Goal: Communication & Community: Answer question/provide support

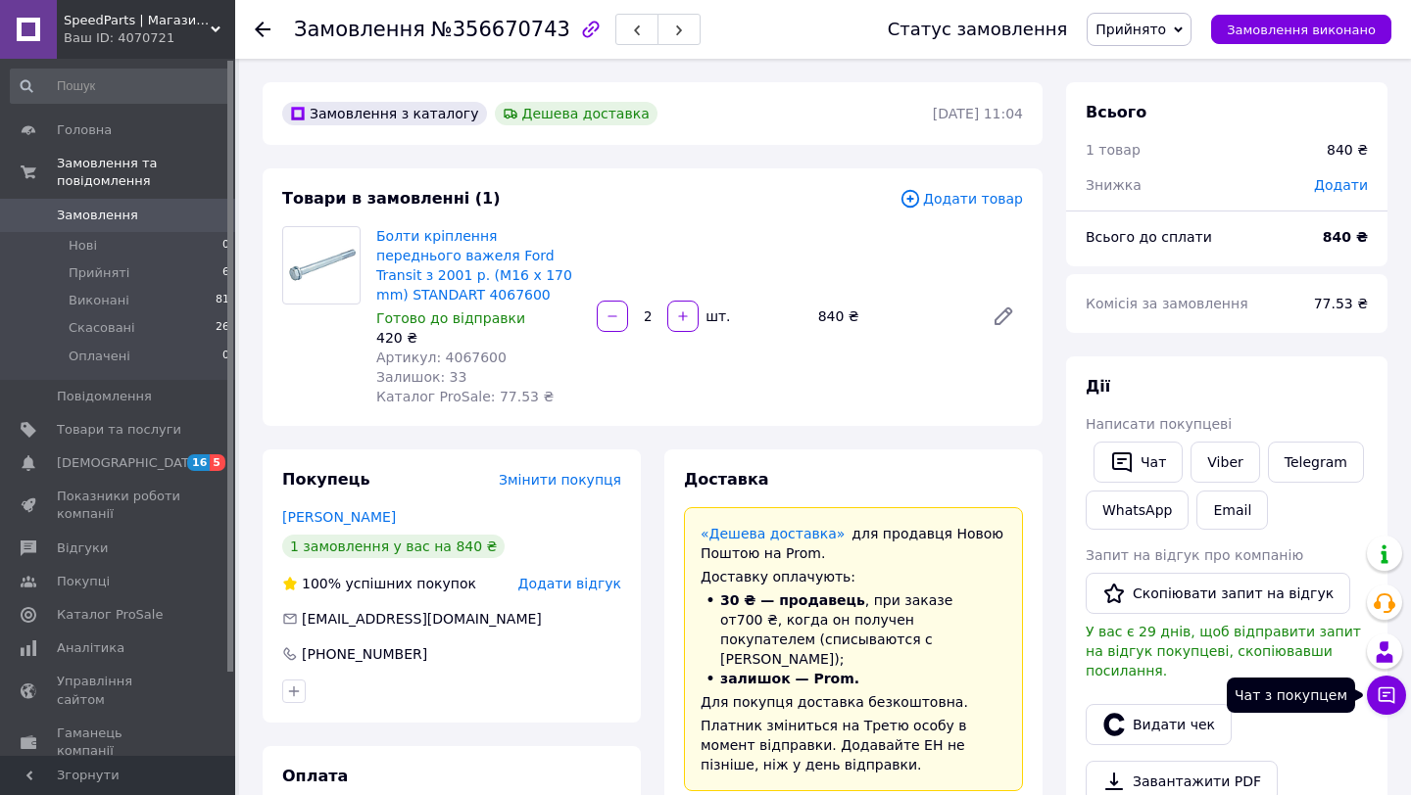
click at [1372, 701] on button "Чат з покупцем" at bounding box center [1386, 695] width 39 height 39
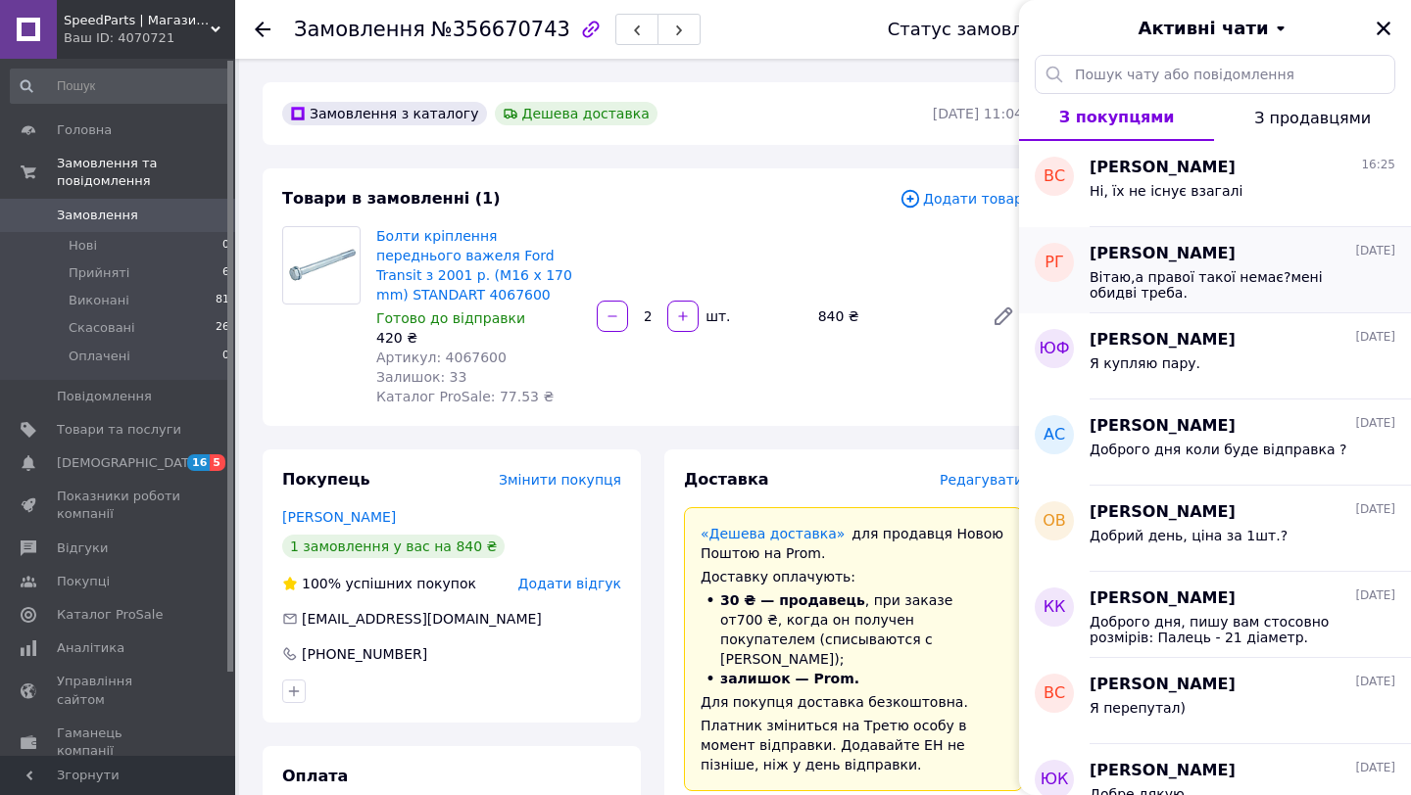
click at [1167, 283] on span "Вітаю,а правої такої немає?мені обидві треба." at bounding box center [1228, 284] width 278 height 31
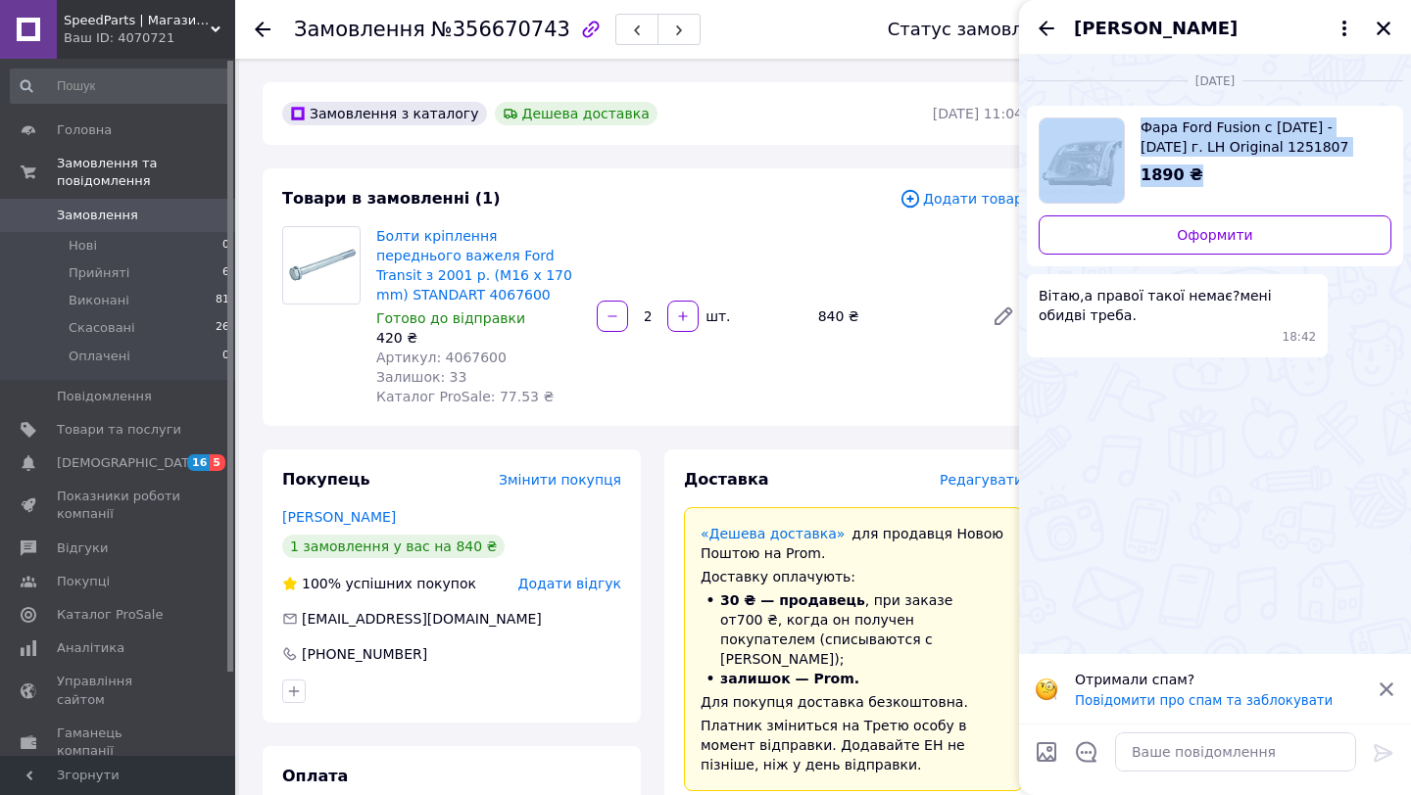
click at [1234, 125] on span "Фара Ford Fusion с [DATE] - [DATE] г. LH Original 1251807" at bounding box center [1257, 137] width 235 height 39
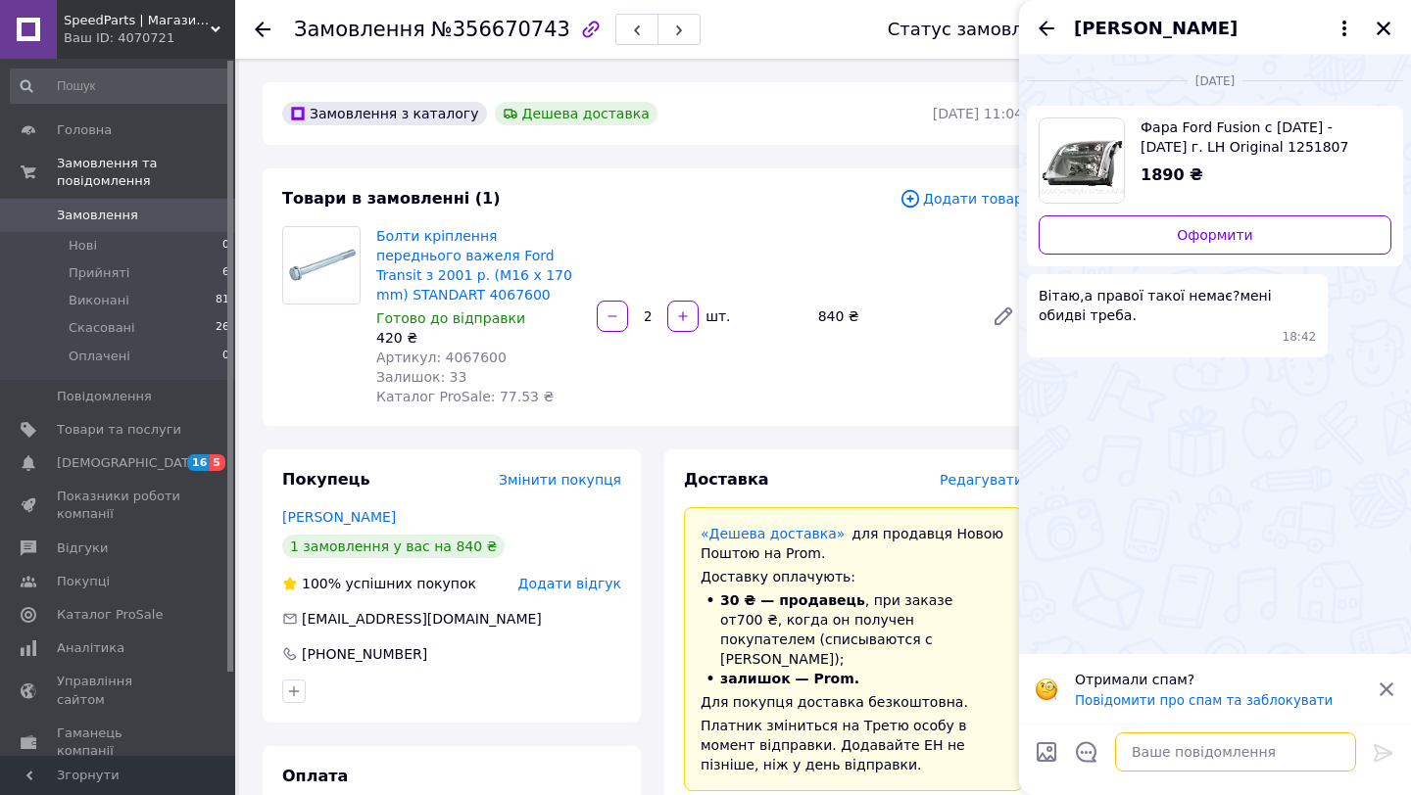
click at [1202, 745] on textarea at bounding box center [1235, 752] width 241 height 39
type textarea "д"
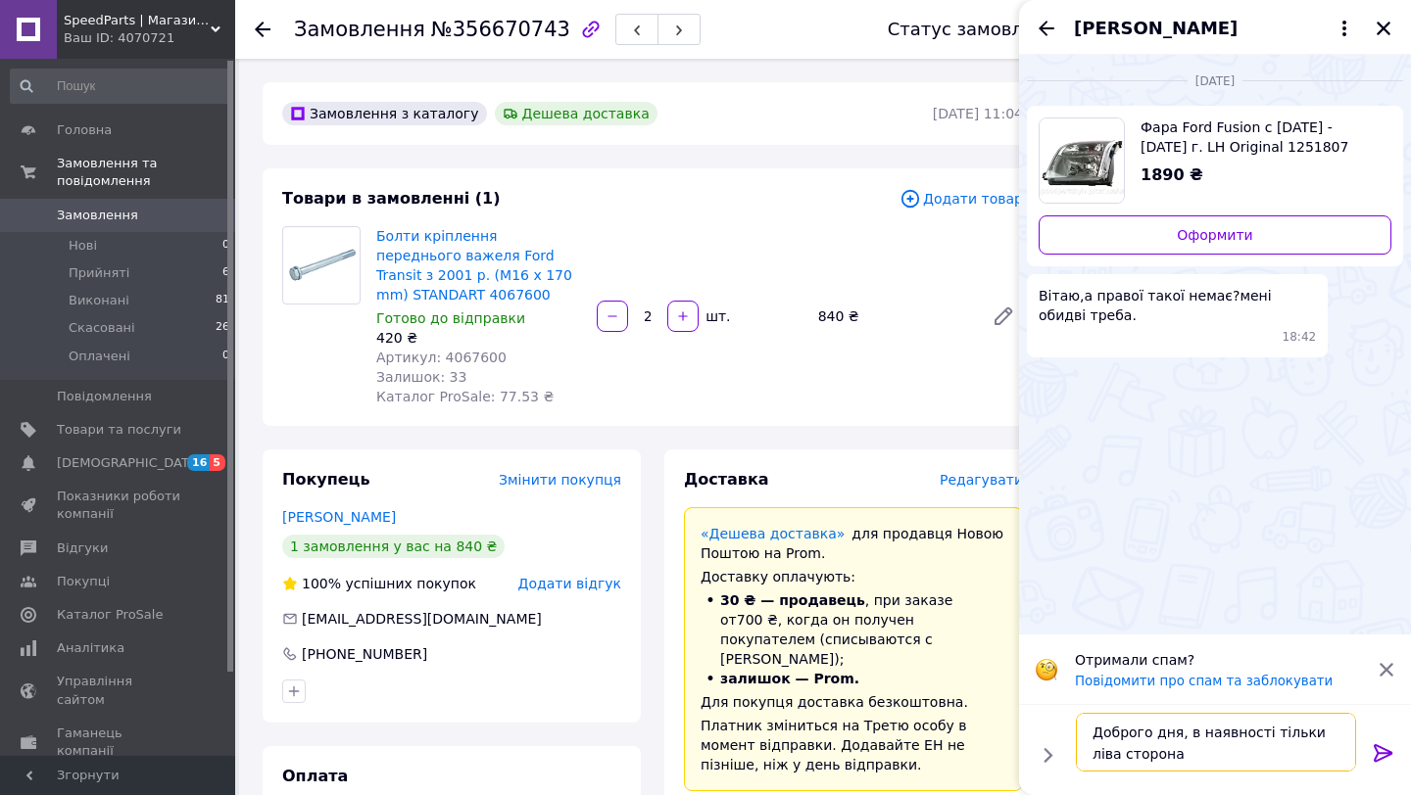
type textarea "Доброго дня, в наявності тільки ліва сторона!"
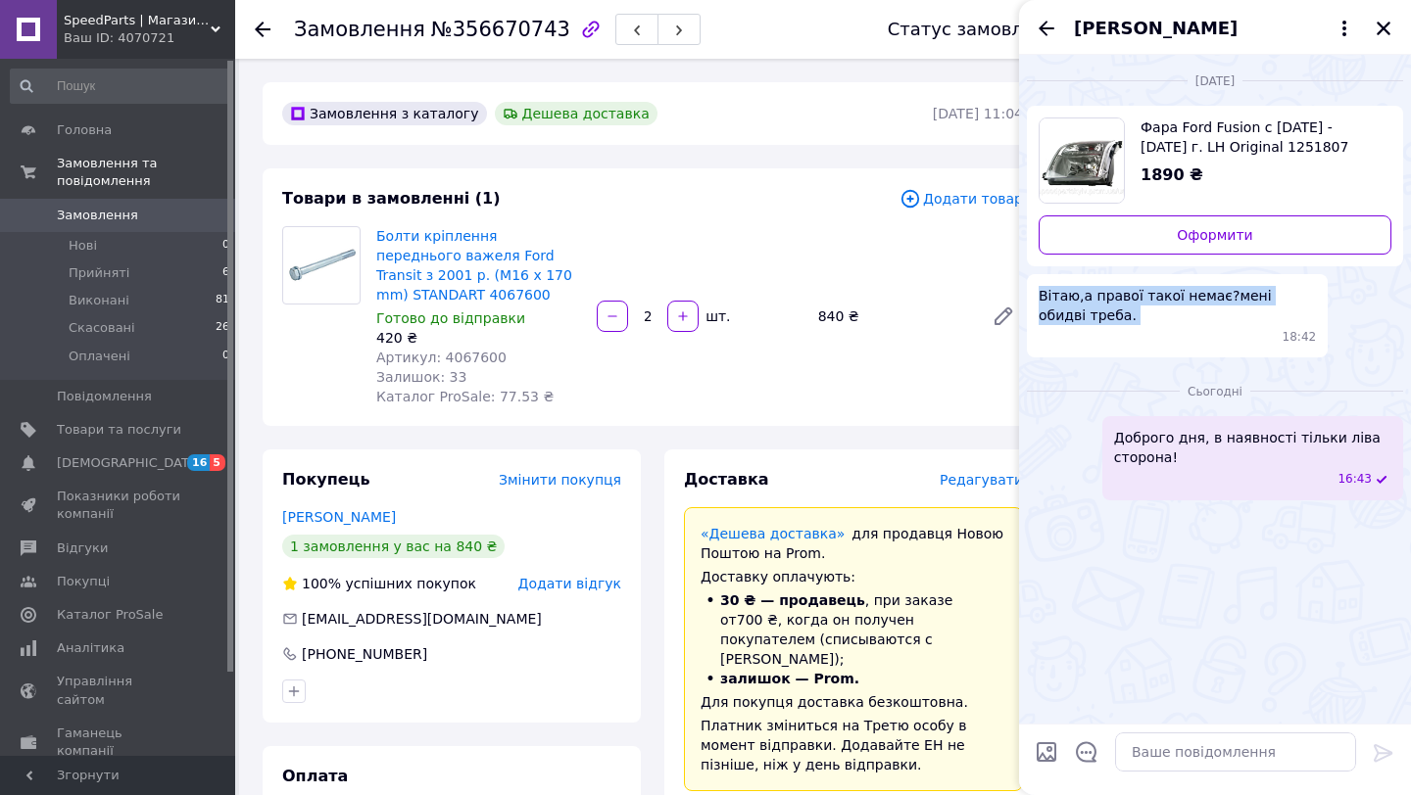
drag, startPoint x: 1040, startPoint y: 294, endPoint x: 1136, endPoint y: 338, distance: 105.6
click at [1136, 338] on div "Вітаю,а правої такої немає?мені обидві треба. 18:42" at bounding box center [1177, 315] width 301 height 83
click at [1136, 338] on div "18:42" at bounding box center [1180, 337] width 269 height 17
drag, startPoint x: 1033, startPoint y: 288, endPoint x: 1085, endPoint y: 341, distance: 74.1
click at [1085, 341] on div "Вітаю,а правої такої немає?мені обидві треба. 18:42" at bounding box center [1177, 315] width 301 height 83
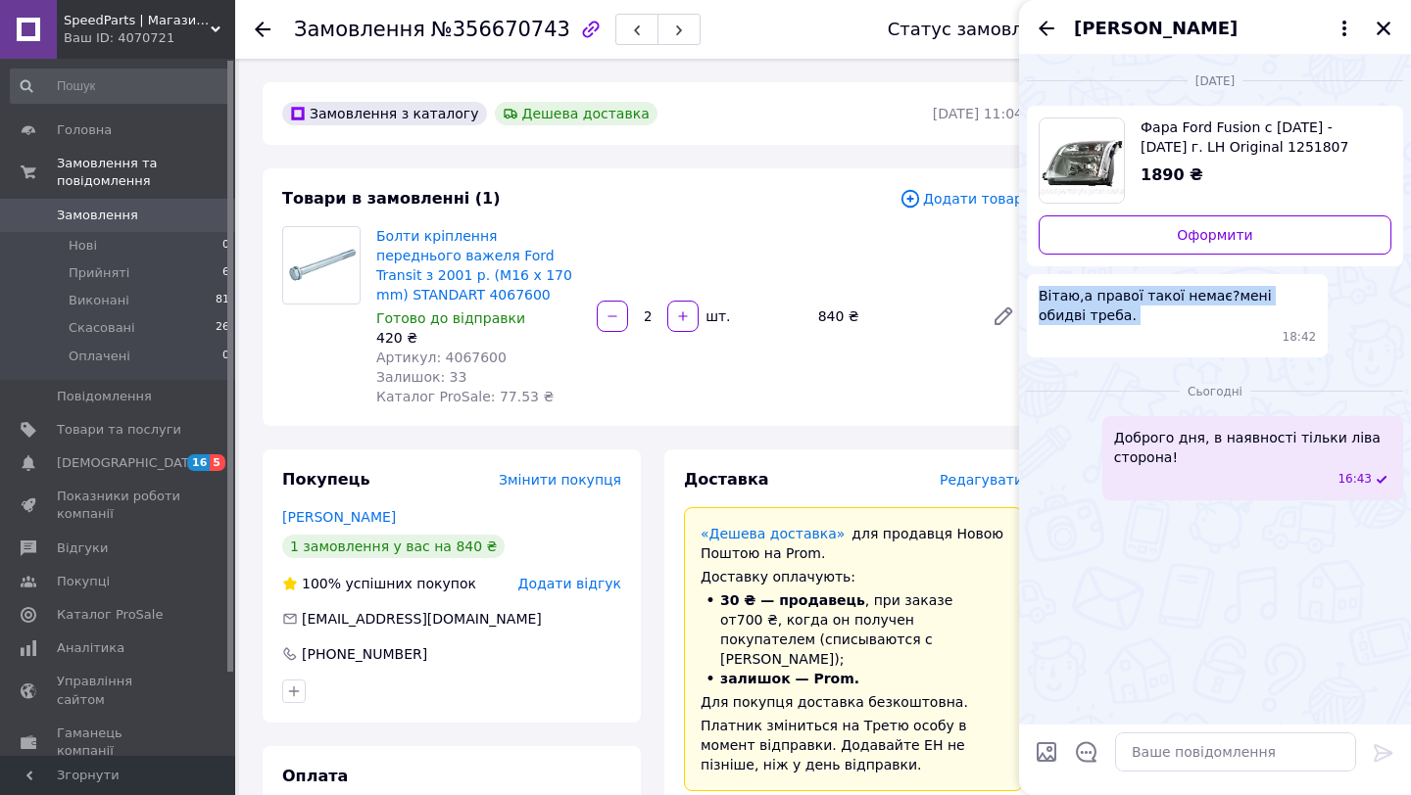
click at [1086, 341] on div "18:42" at bounding box center [1180, 337] width 269 height 17
click at [1274, 421] on div "Доброго дня, в наявності тільки ліва сторона! 16:43" at bounding box center [1252, 457] width 301 height 83
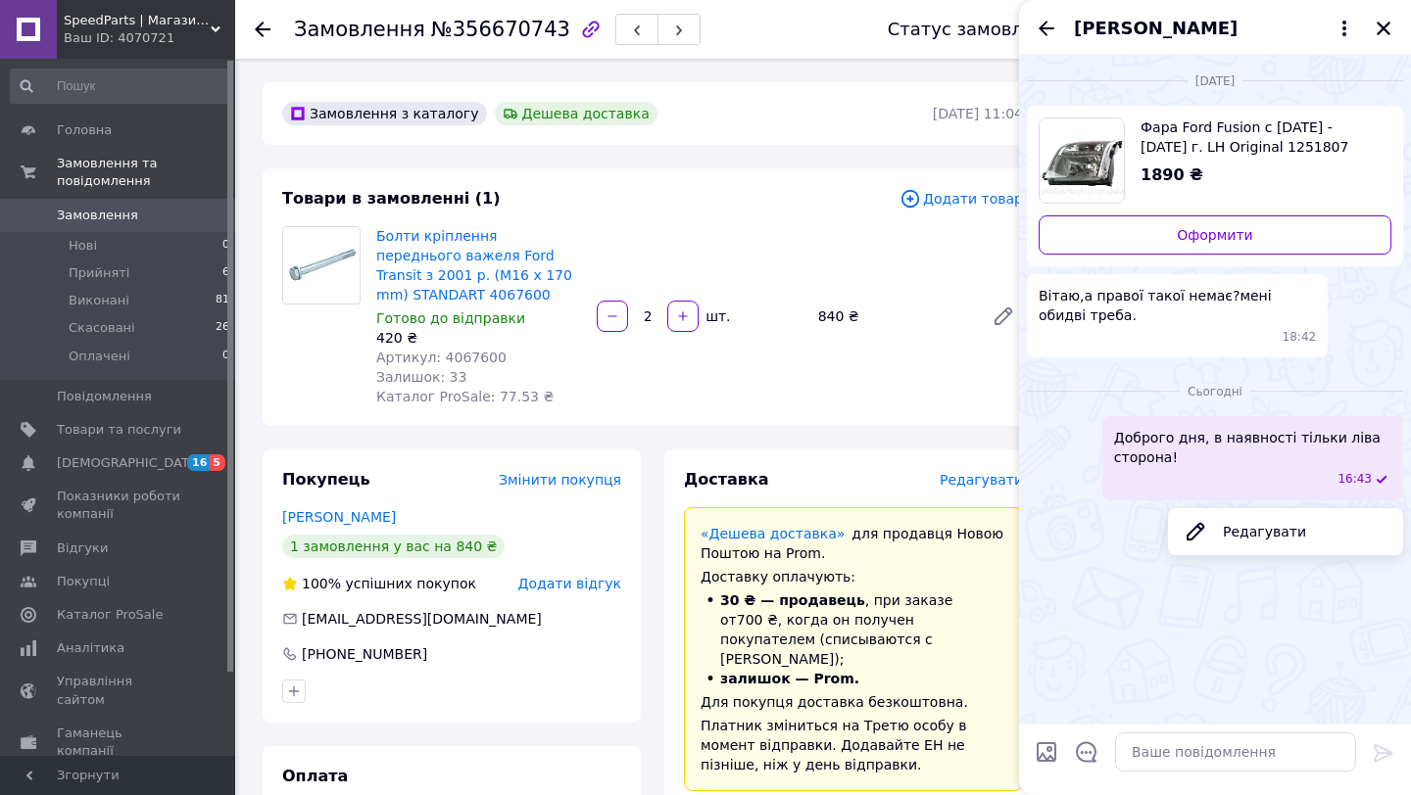
click at [1274, 421] on div "Доброго дня, в наявності тільки ліва сторона! 16:43" at bounding box center [1252, 457] width 301 height 83
click at [1241, 379] on div "Сьогодні Доброго дня, в наявності тільки ліва сторона! 16:43 Редагувати" at bounding box center [1215, 436] width 392 height 142
